Goal: Transaction & Acquisition: Download file/media

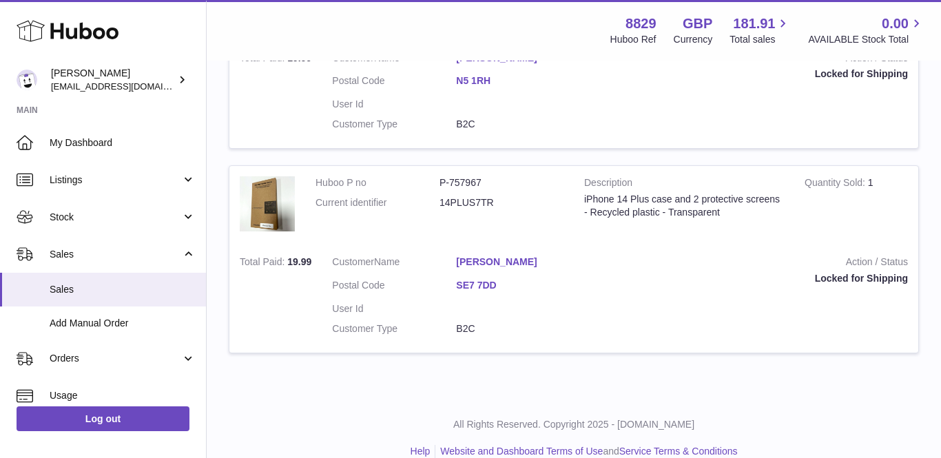
scroll to position [1763, 0]
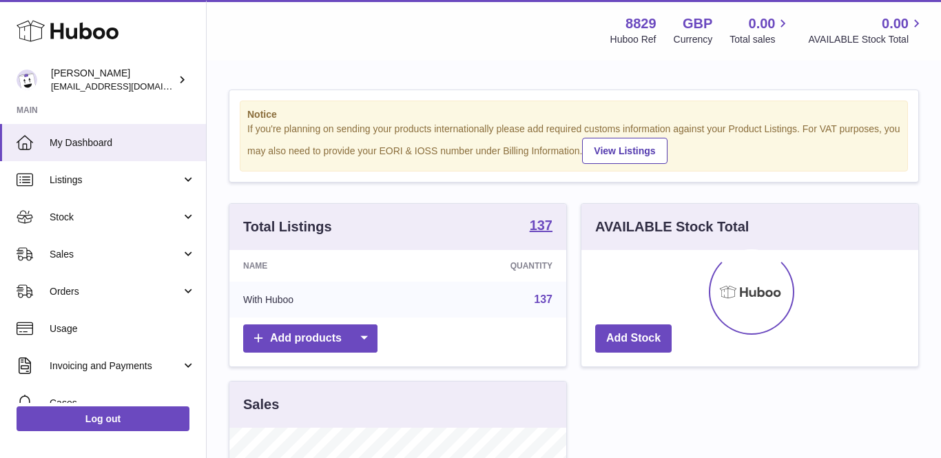
scroll to position [215, 337]
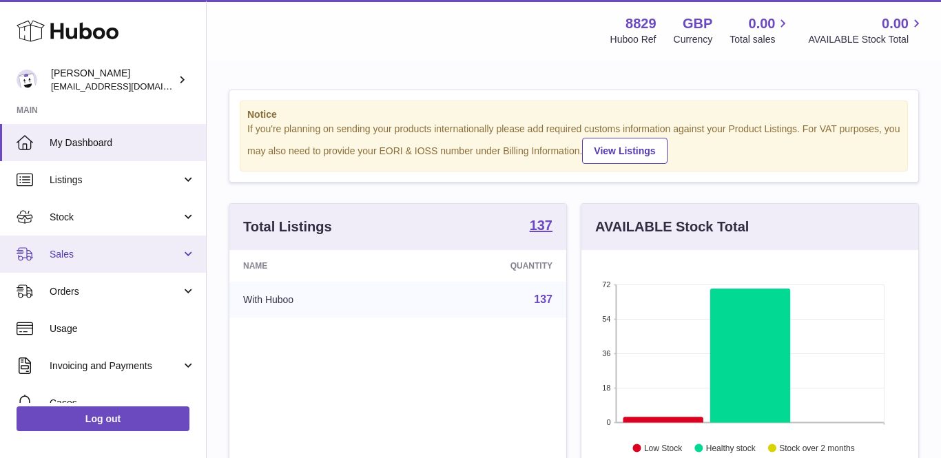
click at [84, 253] on span "Sales" at bounding box center [116, 254] width 132 height 13
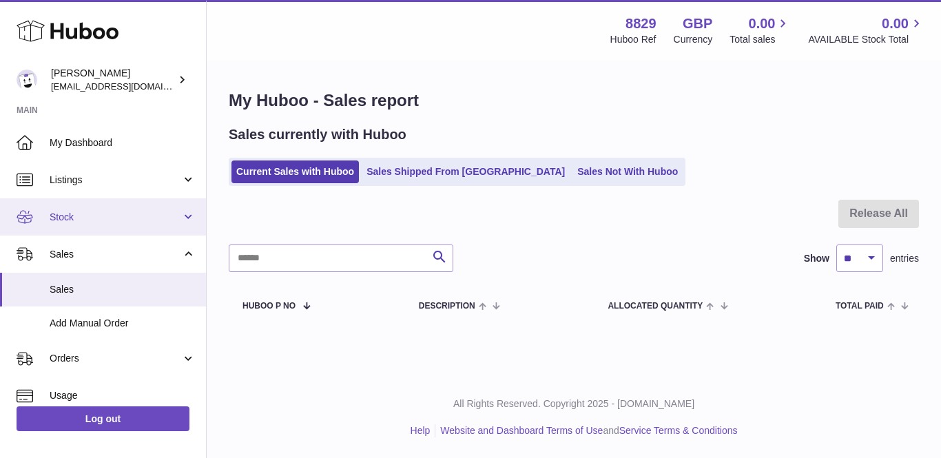
click at [94, 213] on span "Stock" at bounding box center [116, 217] width 132 height 13
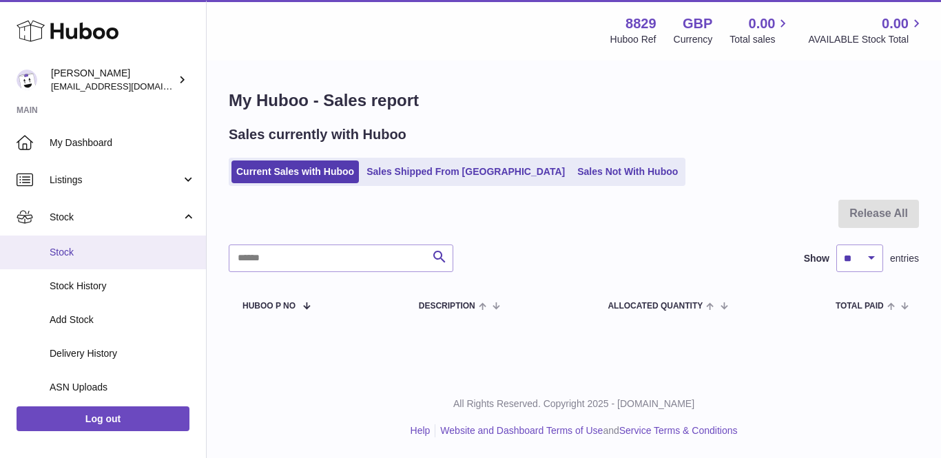
click at [78, 237] on link "Stock" at bounding box center [103, 253] width 206 height 34
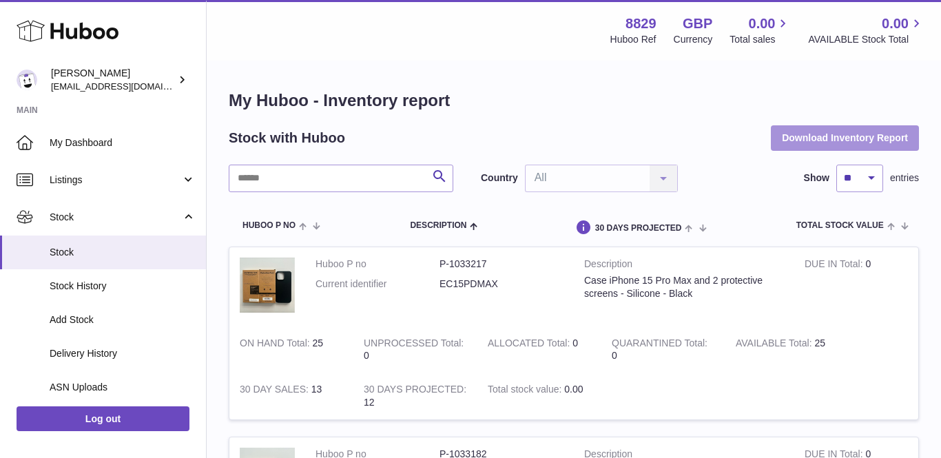
click at [853, 138] on button "Download Inventory Report" at bounding box center [845, 137] width 148 height 25
